Goal: Task Accomplishment & Management: Complete application form

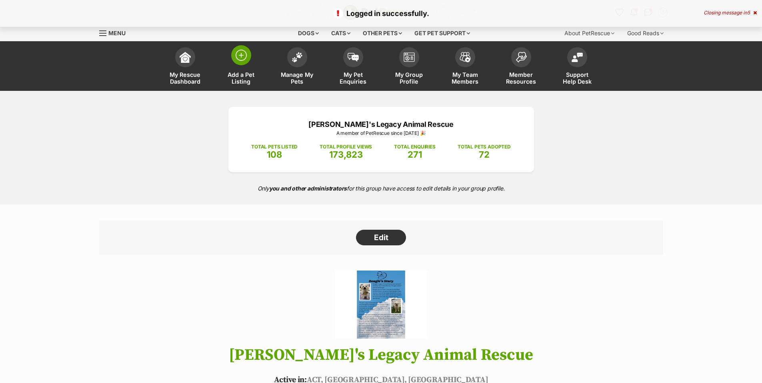
click at [244, 54] on img at bounding box center [241, 55] width 11 height 11
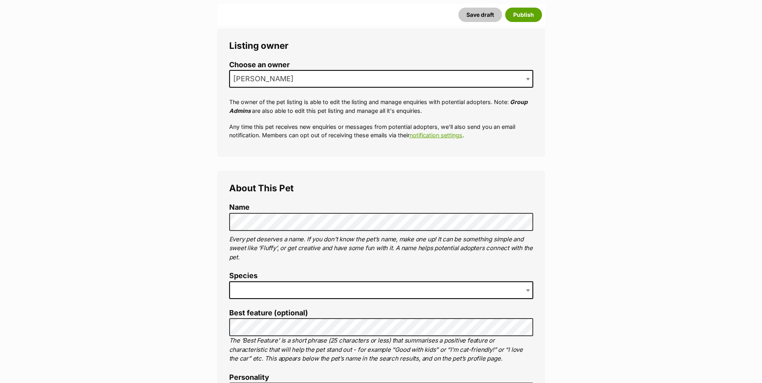
scroll to position [147, 0]
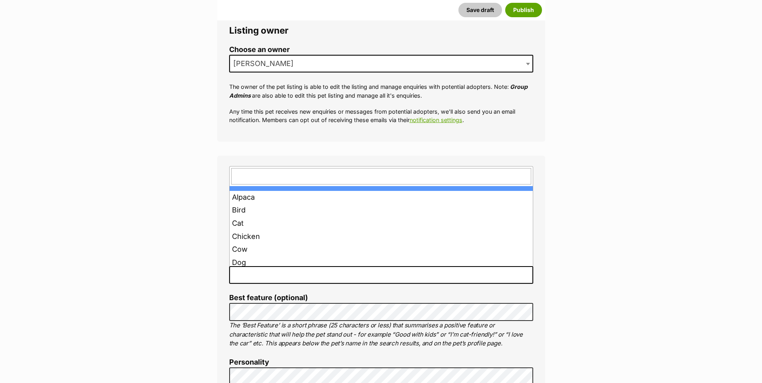
click at [297, 272] on span at bounding box center [381, 275] width 304 height 18
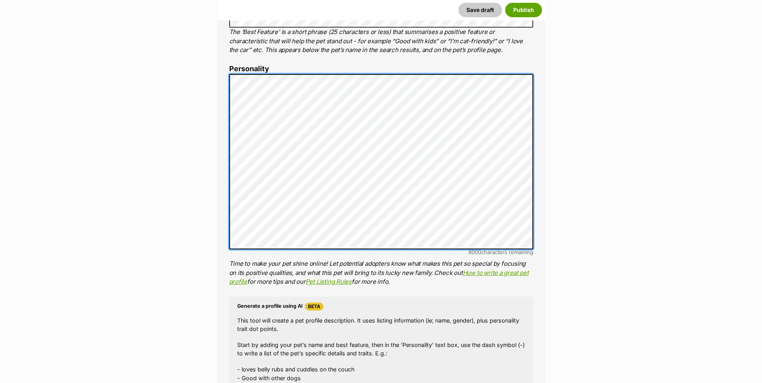
scroll to position [587, 0]
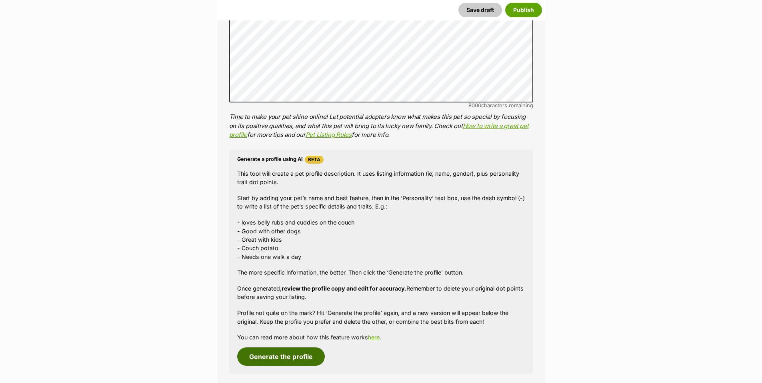
click at [280, 355] on button "Generate the profile" at bounding box center [281, 356] width 88 height 18
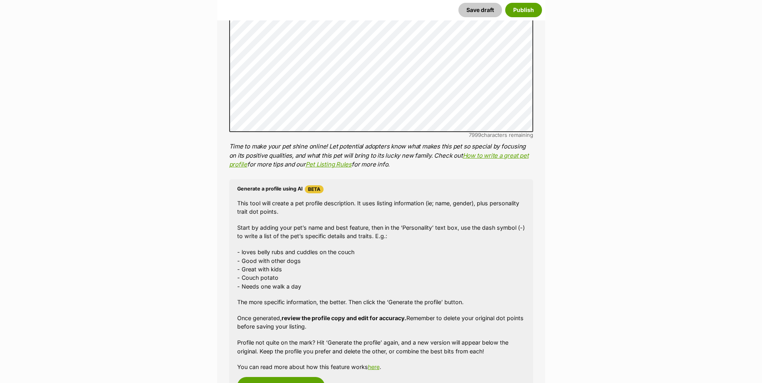
scroll to position [703, 0]
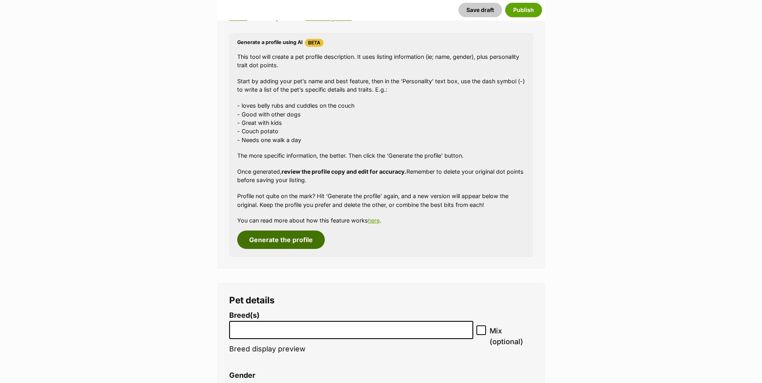
click at [273, 236] on button "Generate the profile" at bounding box center [281, 239] width 88 height 18
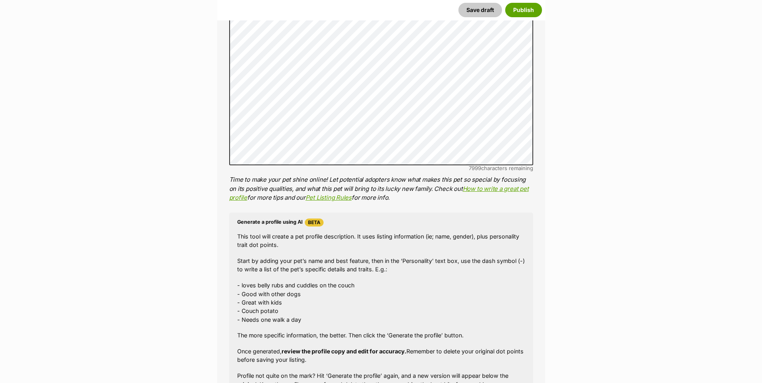
scroll to position [410, 0]
